Goal: Information Seeking & Learning: Find specific page/section

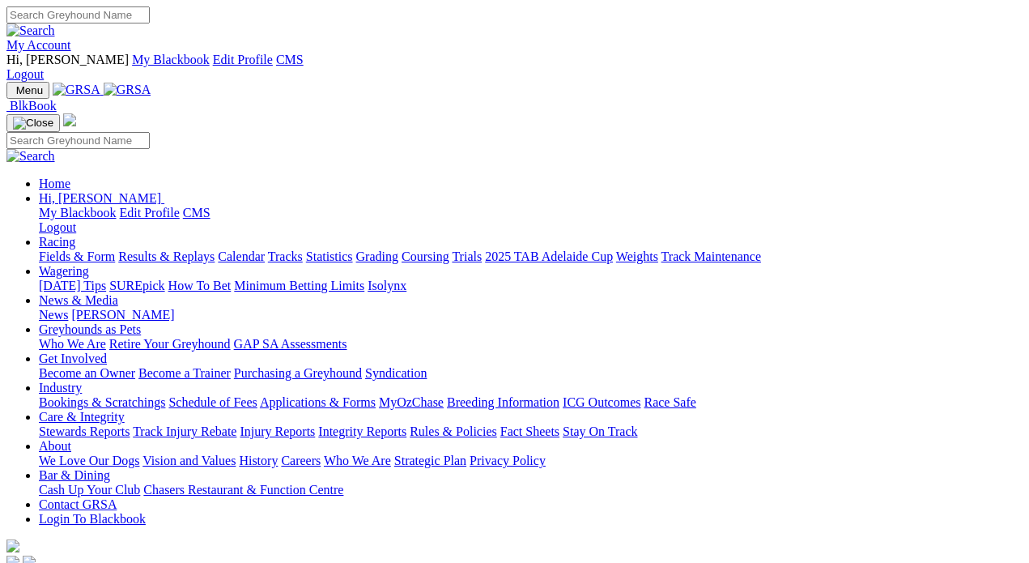
click at [125, 410] on link "Care & Integrity" at bounding box center [82, 417] width 86 height 14
click at [497, 424] on link "Rules & Policies" at bounding box center [453, 431] width 87 height 14
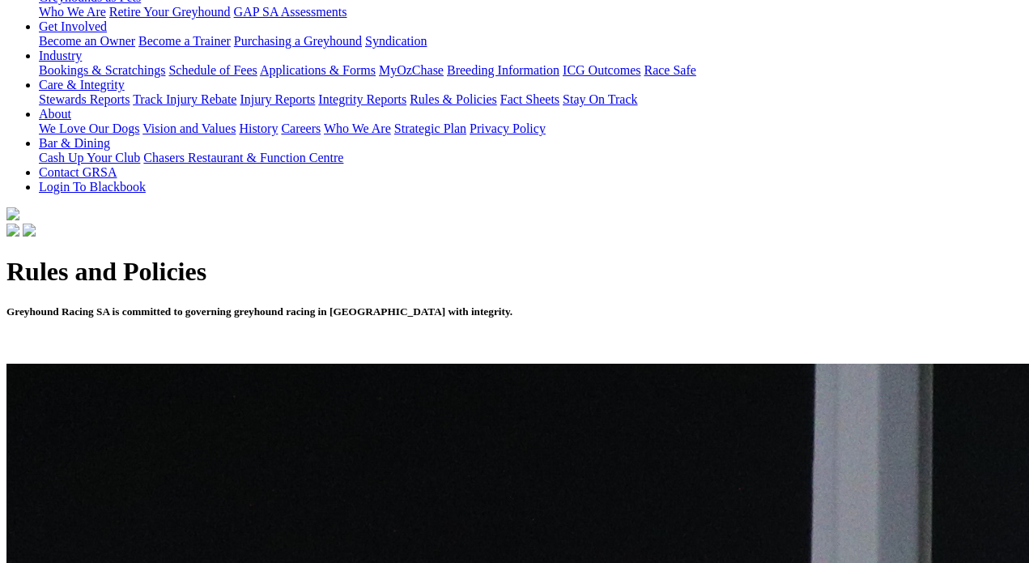
scroll to position [360, 0]
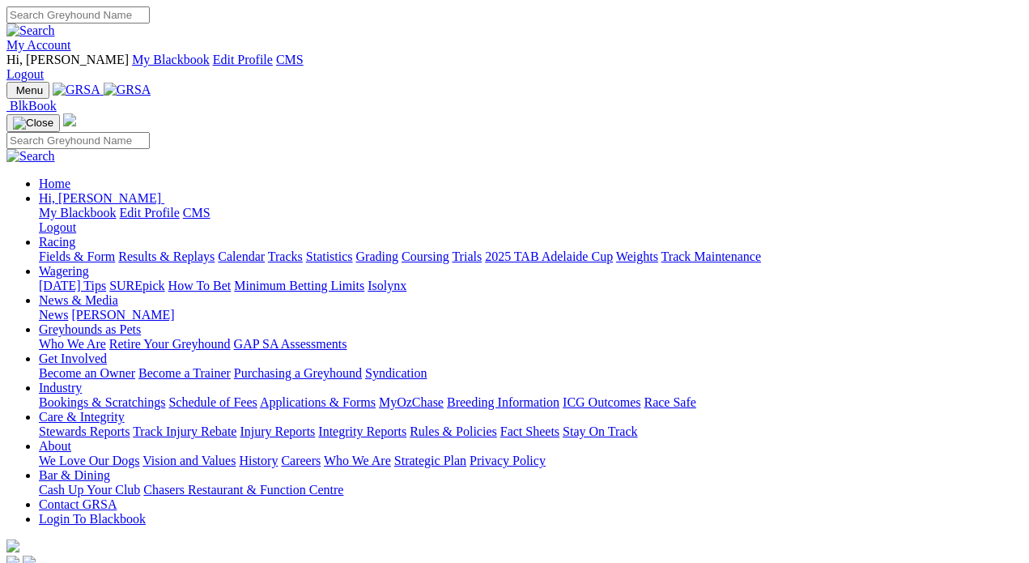
drag, startPoint x: 854, startPoint y: 58, endPoint x: 838, endPoint y: 59, distance: 16.2
click at [125, 410] on link "Care & Integrity" at bounding box center [82, 417] width 86 height 14
click at [497, 424] on link "Rules & Policies" at bounding box center [453, 431] width 87 height 14
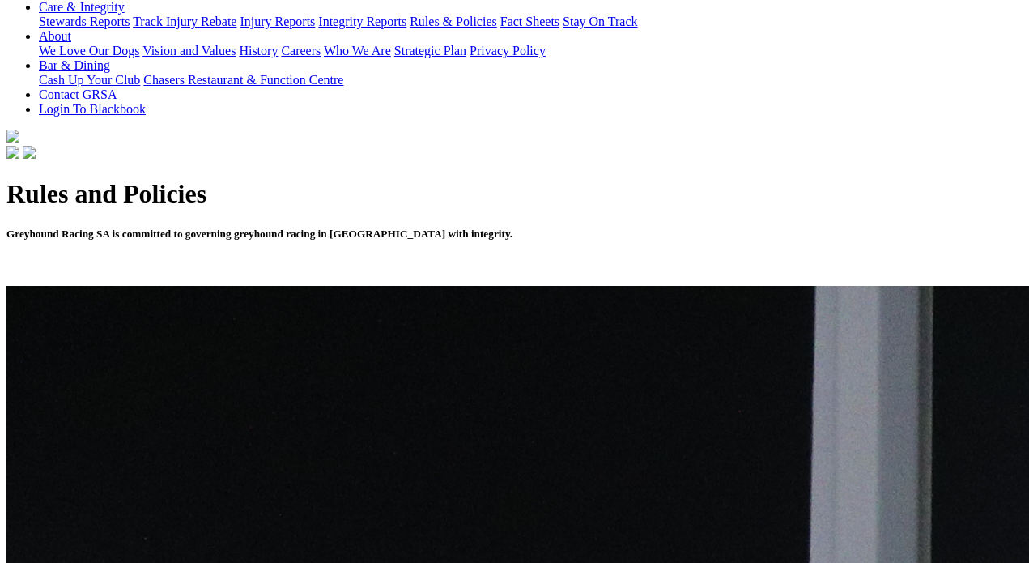
scroll to position [420, 0]
